Goal: Task Accomplishment & Management: Use online tool/utility

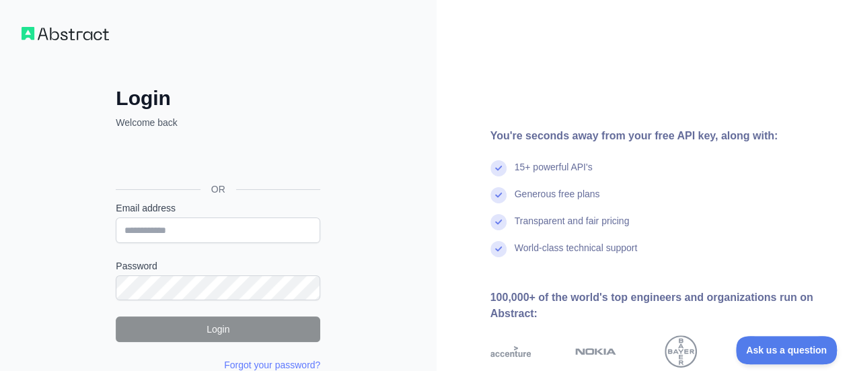
type input "**********"
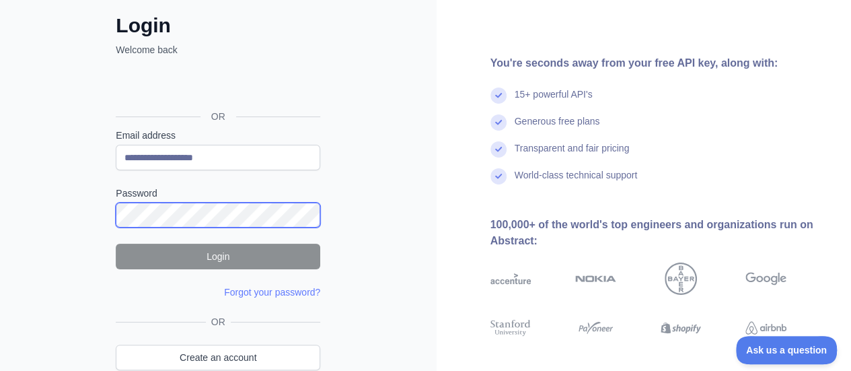
scroll to position [140, 0]
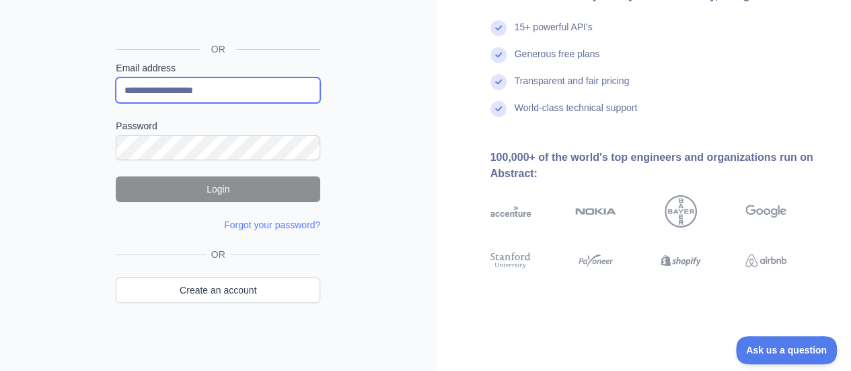
click at [239, 85] on input "**********" at bounding box center [218, 90] width 204 height 26
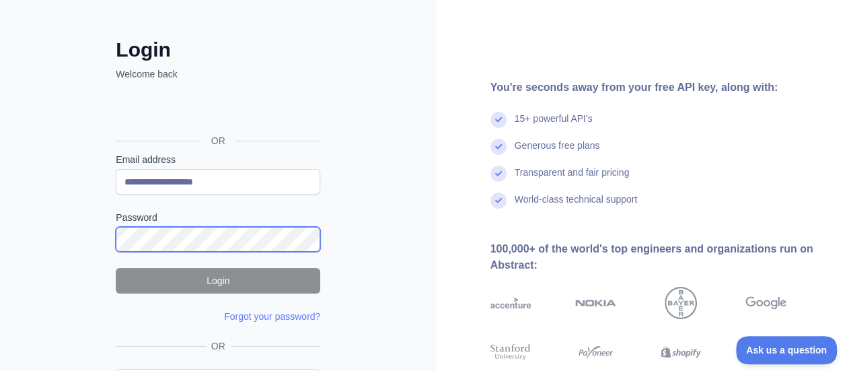
scroll to position [5, 0]
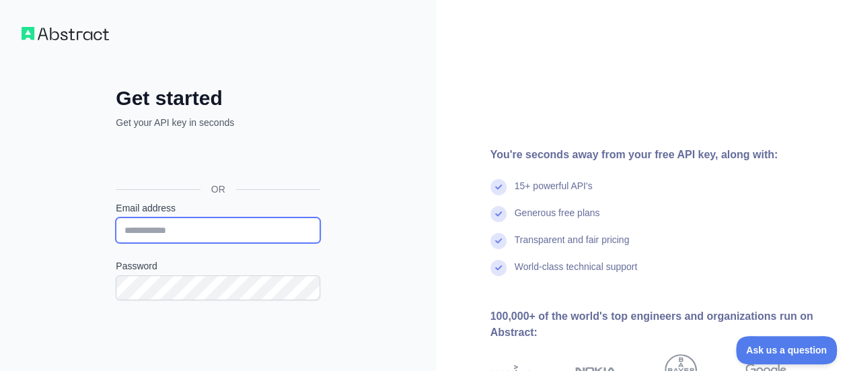
click at [213, 231] on input "Email address" at bounding box center [218, 230] width 204 height 26
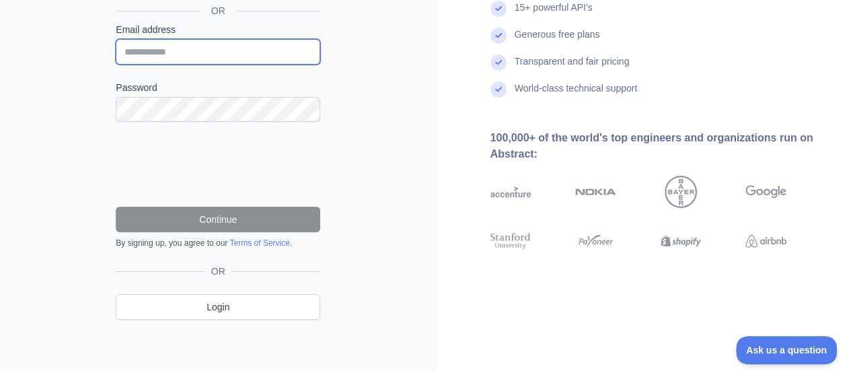
scroll to position [44, 0]
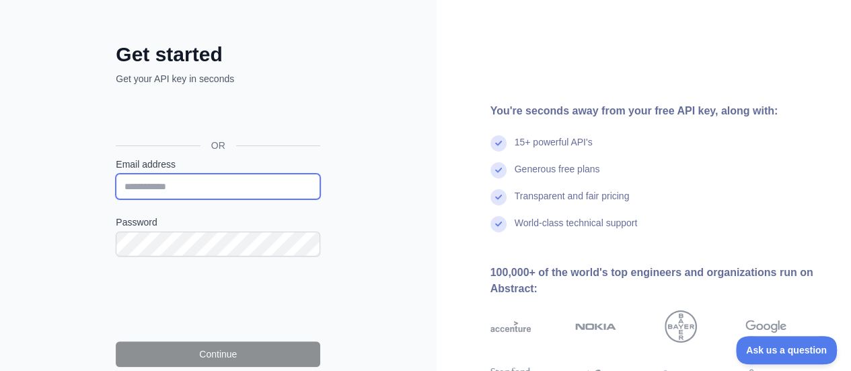
click at [176, 186] on input "Email address" at bounding box center [218, 187] width 204 height 26
type input "**********"
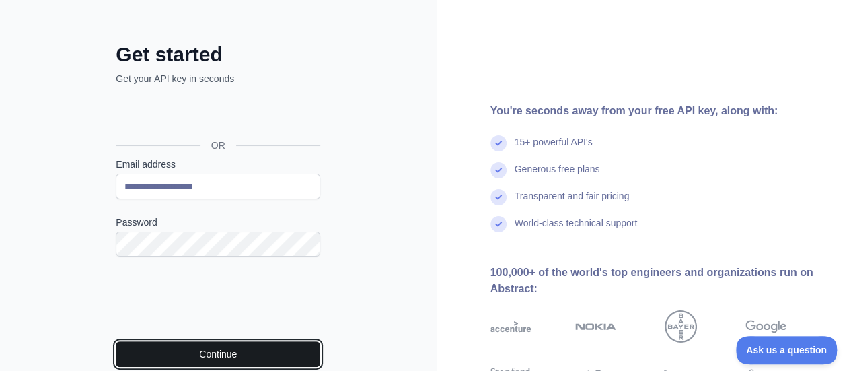
click at [208, 349] on button "Continue" at bounding box center [218, 354] width 204 height 26
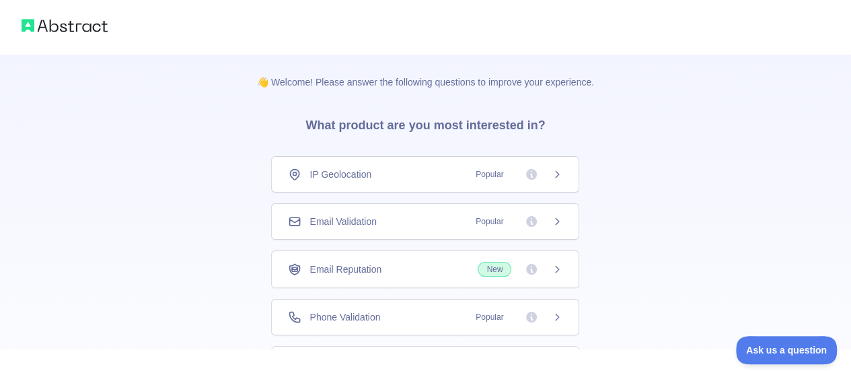
click at [558, 173] on icon at bounding box center [556, 174] width 11 height 11
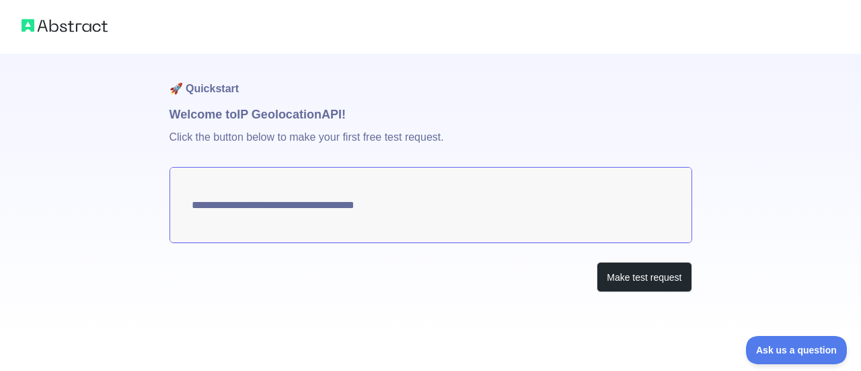
type textarea "**********"
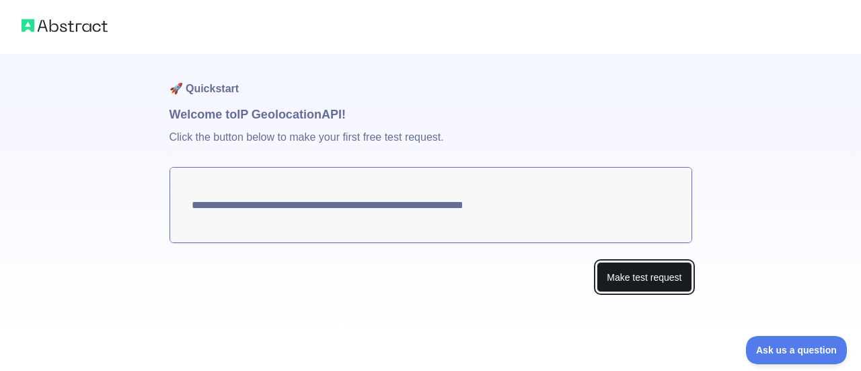
click at [653, 282] on button "Make test request" at bounding box center [644, 277] width 95 height 30
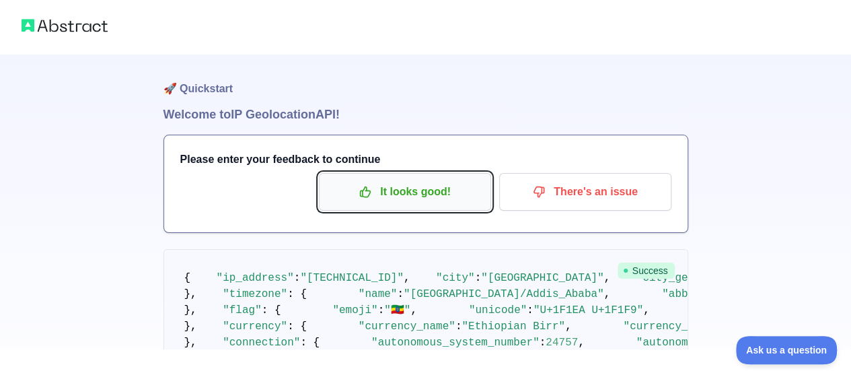
click at [425, 186] on p "It looks good!" at bounding box center [405, 191] width 152 height 23
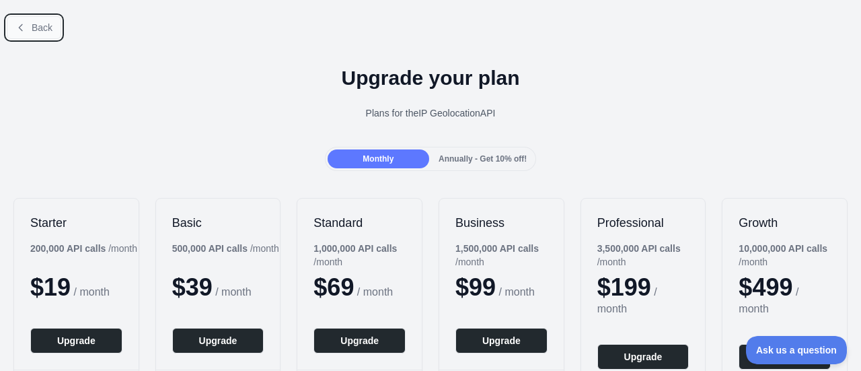
click at [20, 29] on icon at bounding box center [20, 27] width 3 height 6
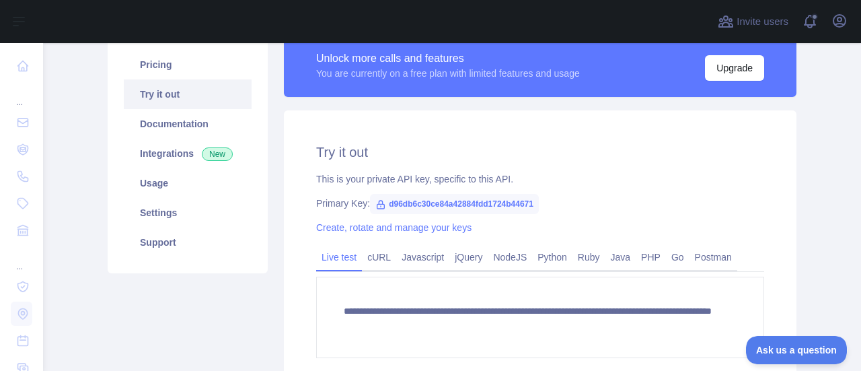
scroll to position [135, 0]
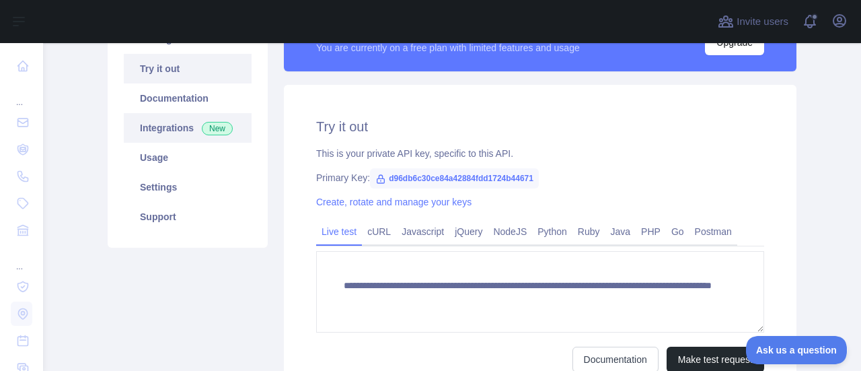
click at [186, 124] on link "Integrations New" at bounding box center [188, 128] width 128 height 30
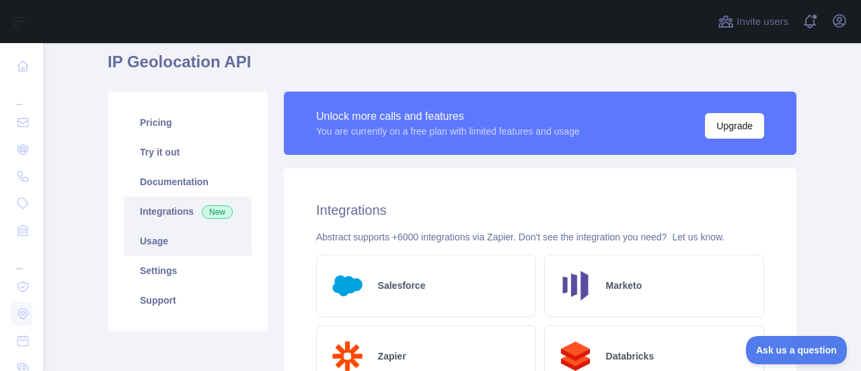
scroll to position [135, 0]
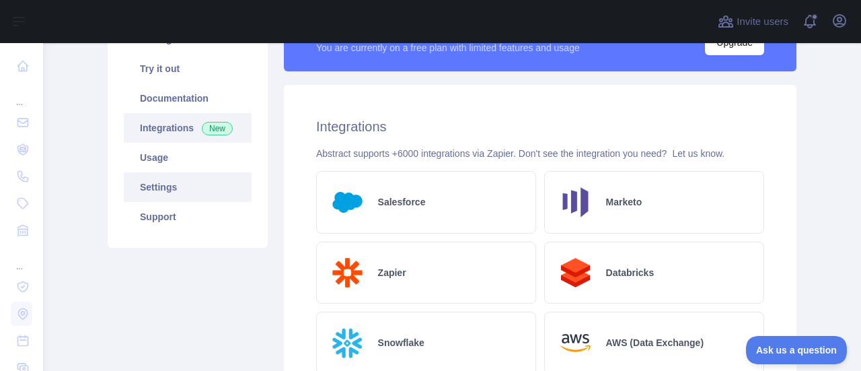
click at [155, 182] on link "Settings" at bounding box center [188, 187] width 128 height 30
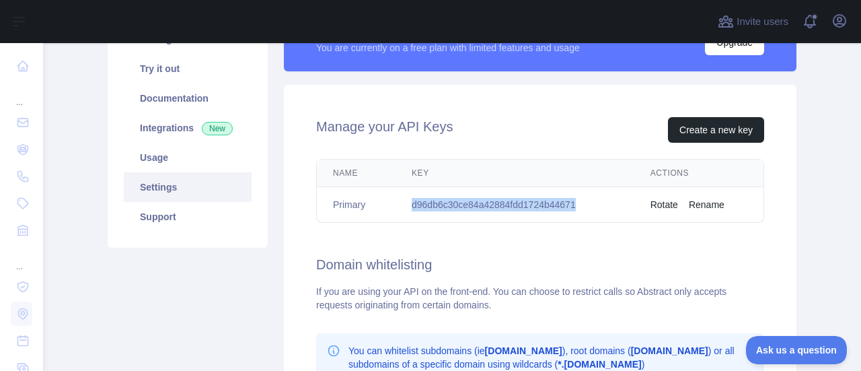
drag, startPoint x: 575, startPoint y: 201, endPoint x: 404, endPoint y: 208, distance: 171.6
click at [404, 208] on td "d96db6c30ce84a42884fdd1724b44671" at bounding box center [514, 205] width 239 height 36
copy td "d96db6c30ce84a42884fdd1724b44671"
